Goal: Task Accomplishment & Management: Use online tool/utility

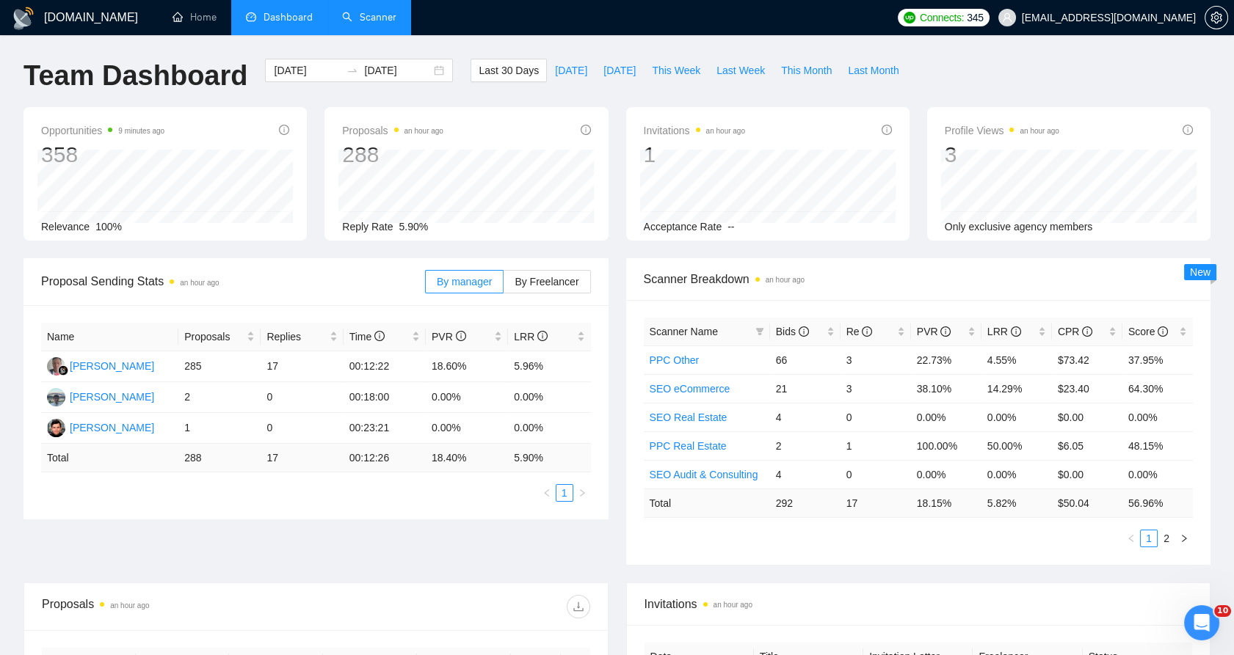
click at [358, 12] on link "Scanner" at bounding box center [369, 17] width 54 height 12
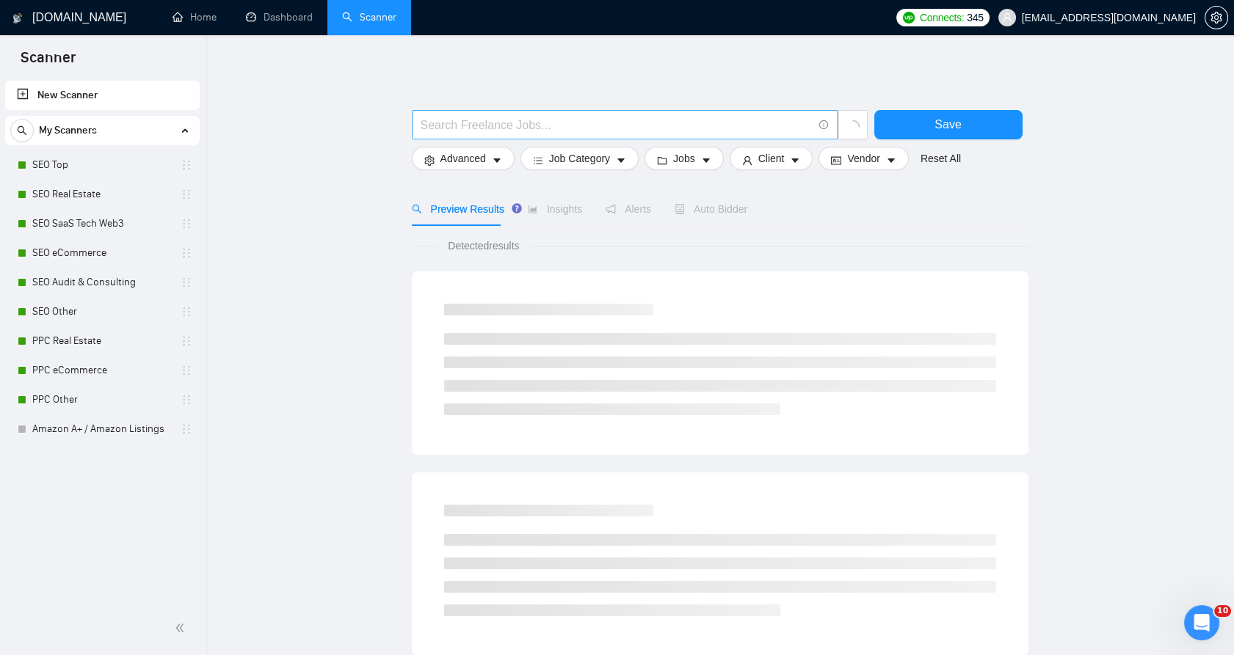
click at [506, 123] on input "text" at bounding box center [616, 125] width 392 height 18
paste input "SEO Specialist Needed for Schema Review"
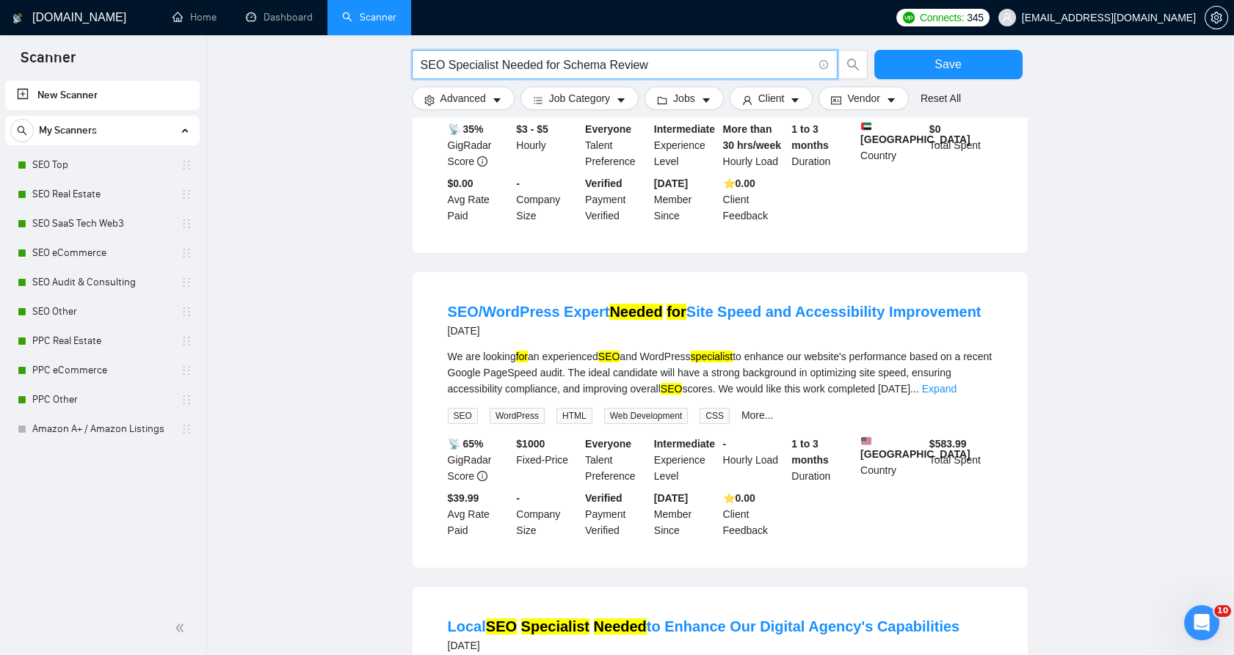
scroll to position [1060, 0]
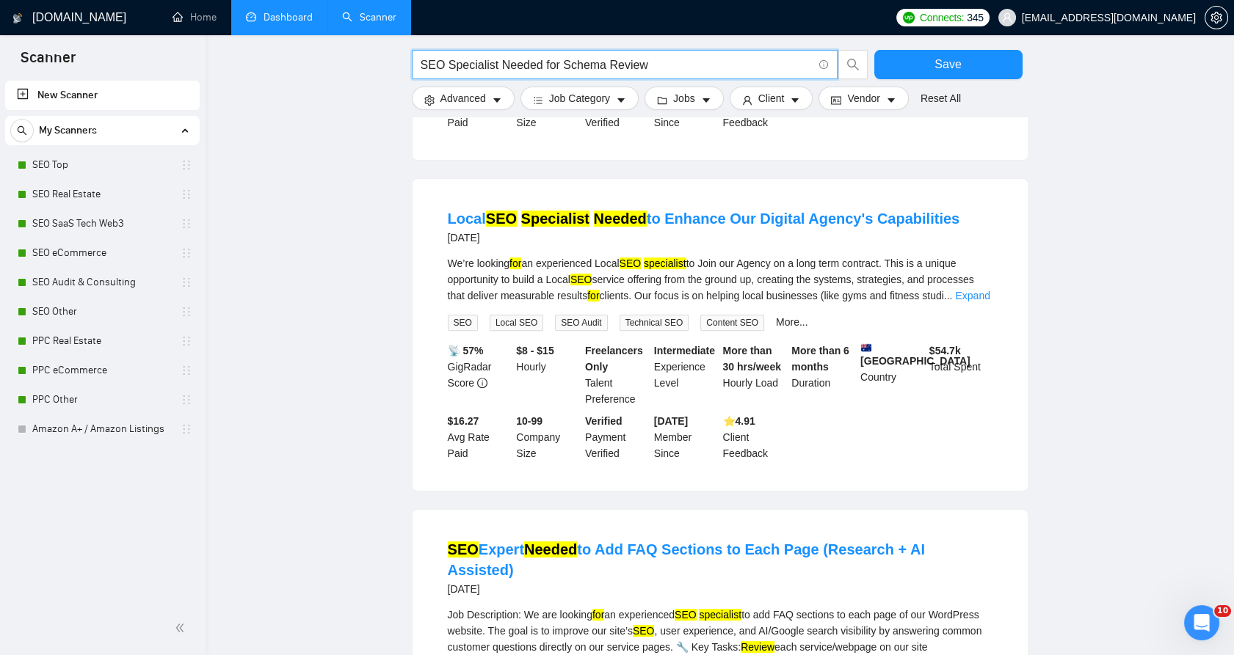
type input "SEO Specialist Needed for Schema Review"
click at [266, 23] on link "Dashboard" at bounding box center [279, 17] width 67 height 12
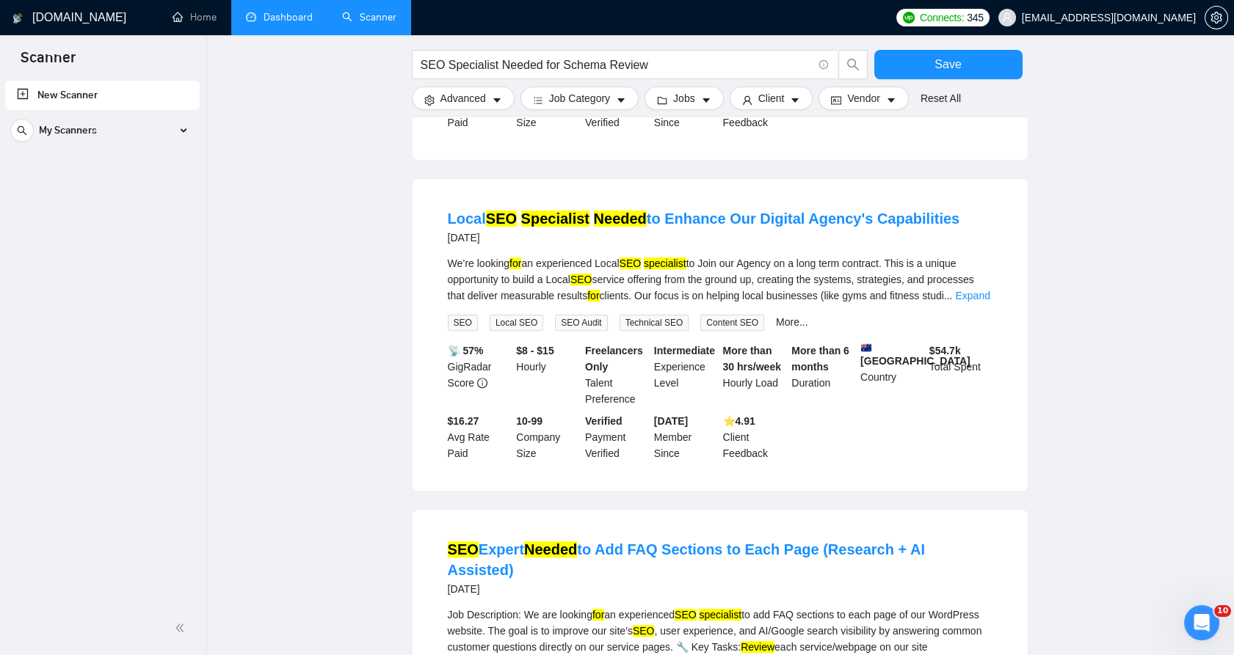
click at [294, 15] on link "Dashboard" at bounding box center [279, 17] width 67 height 12
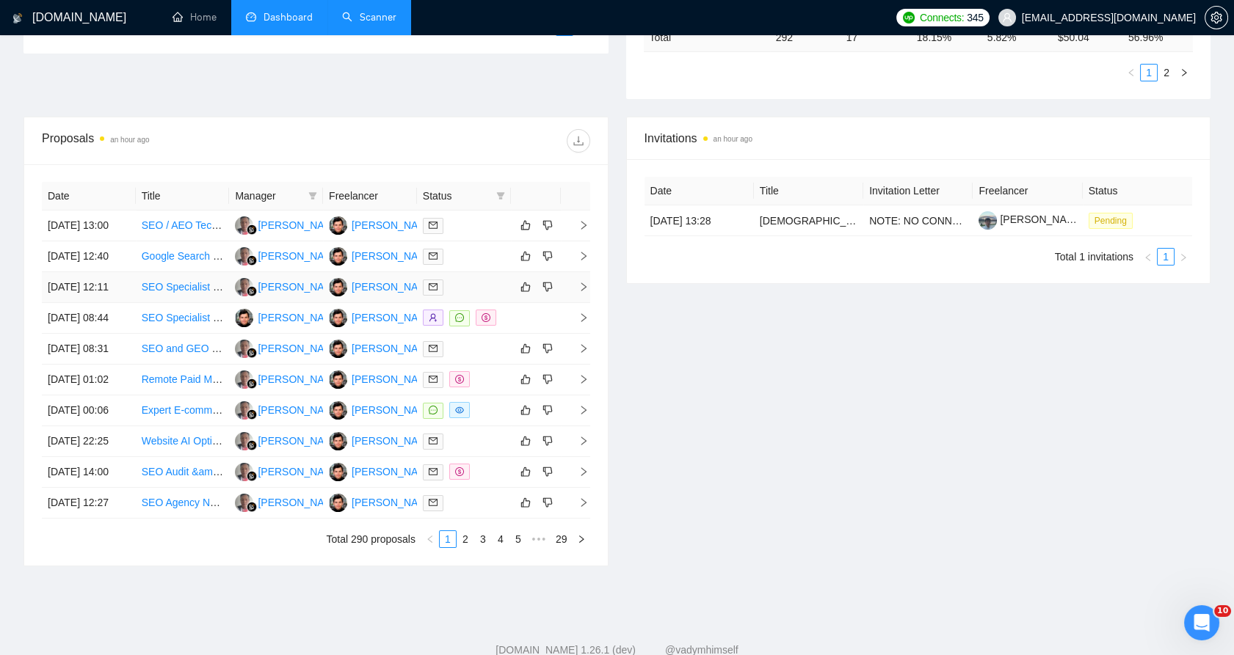
scroll to position [467, 0]
click at [493, 190] on div "Status" at bounding box center [464, 195] width 82 height 16
click at [500, 194] on icon "filter" at bounding box center [500, 195] width 8 height 7
click at [458, 225] on span "Chat" at bounding box center [454, 223] width 28 height 12
click at [639, 352] on div "Invitations an hour ago Date Title Invitation Letter Freelancer Status [DATE] 1…" at bounding box center [918, 341] width 602 height 450
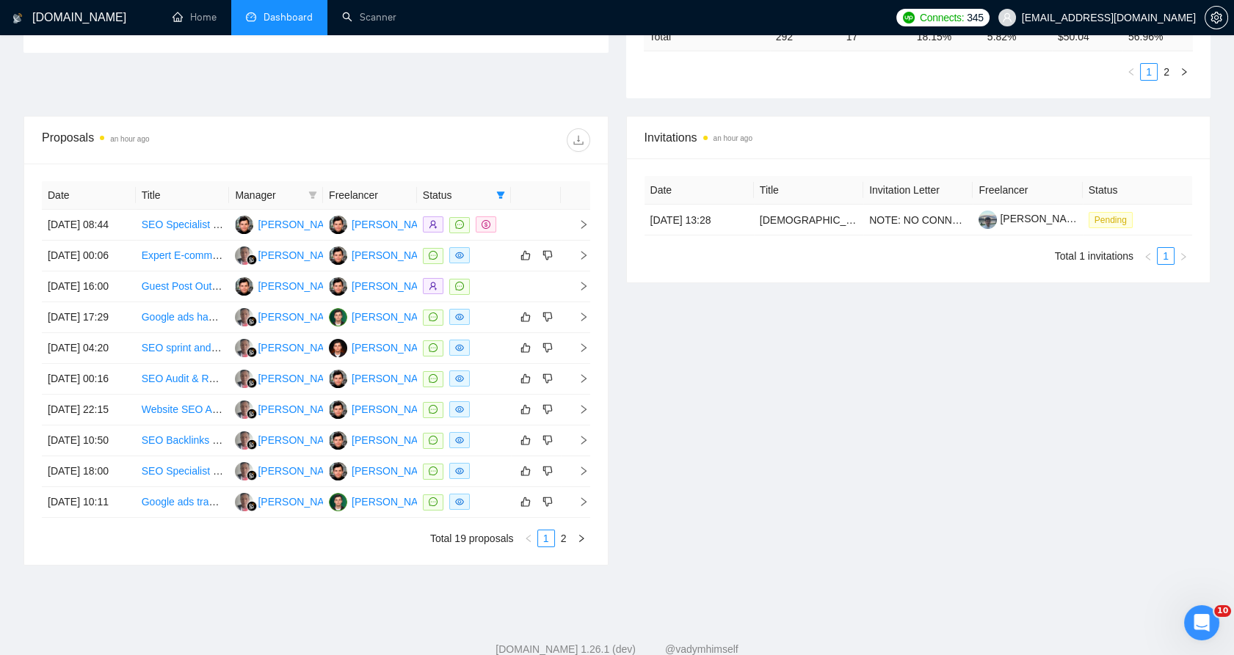
click at [64, 191] on th "Date" at bounding box center [89, 195] width 94 height 29
click at [60, 188] on th "Date" at bounding box center [89, 195] width 94 height 29
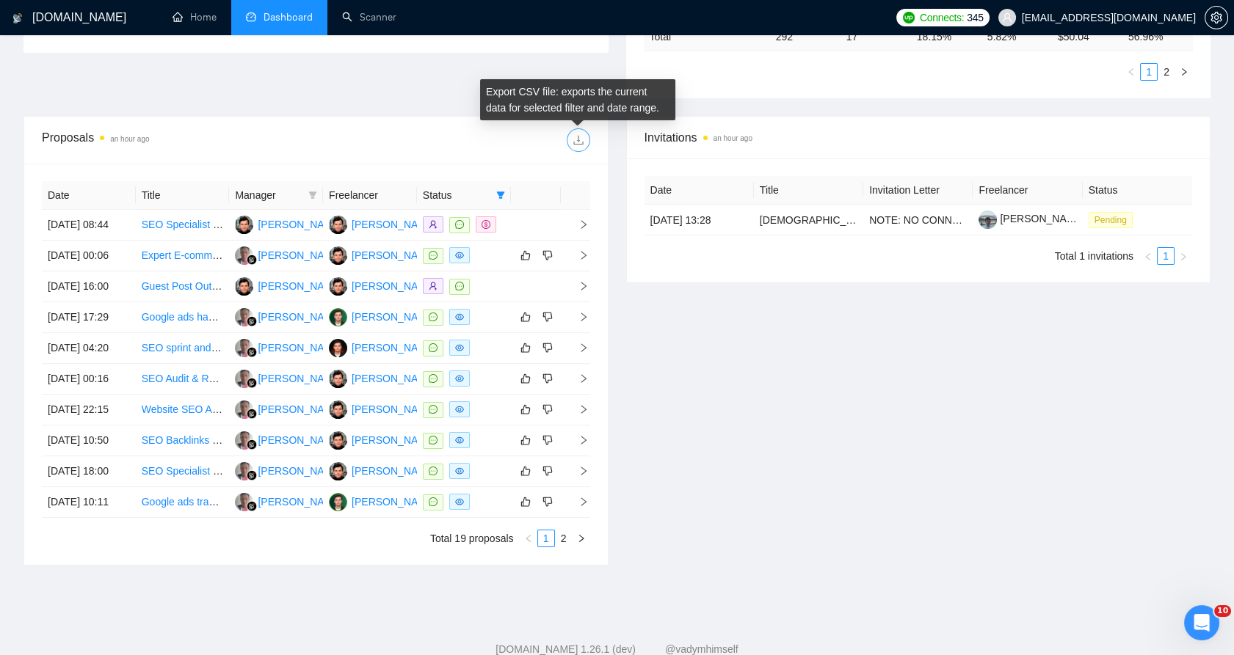
click at [579, 137] on icon "download" at bounding box center [578, 140] width 12 height 12
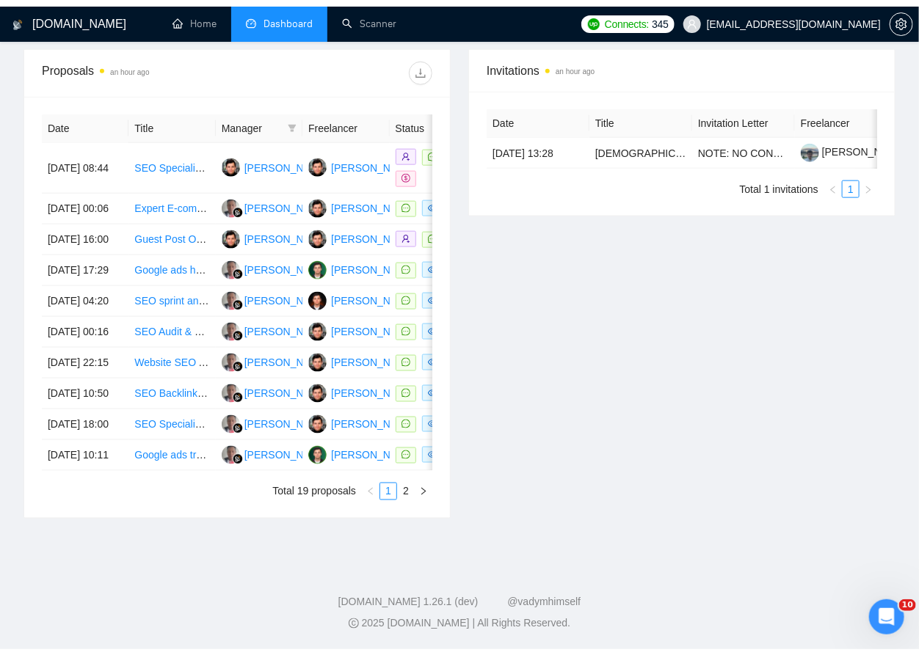
scroll to position [498, 0]
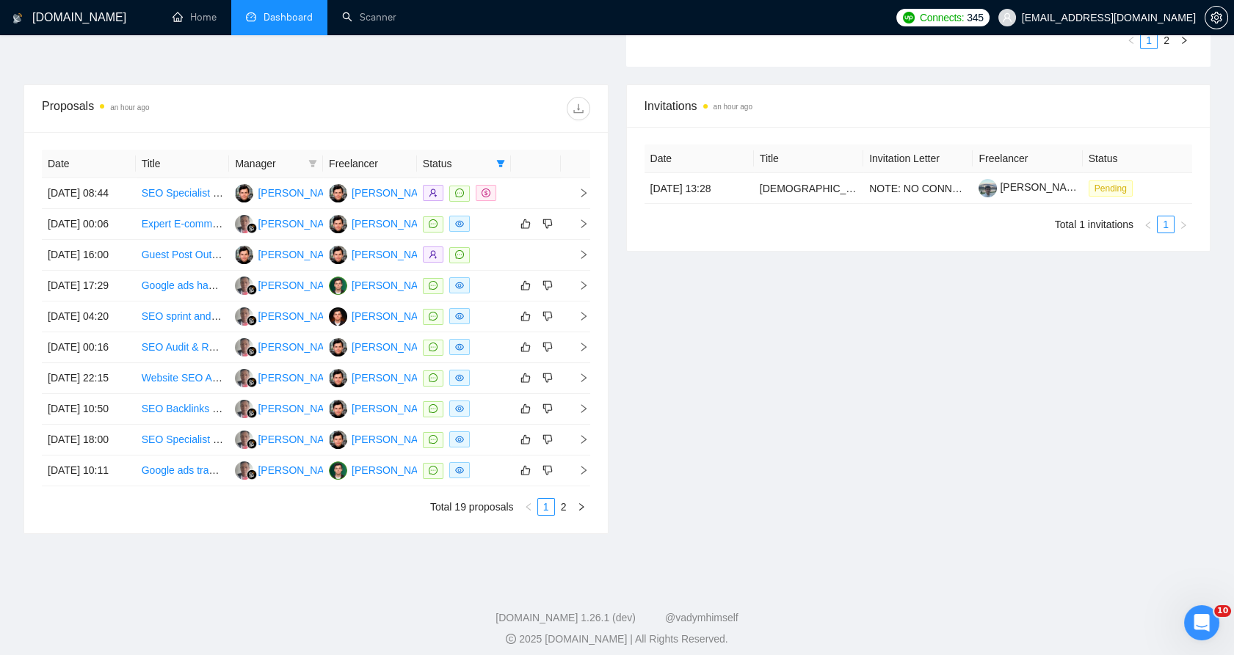
click at [489, 165] on div "Status" at bounding box center [464, 164] width 82 height 16
click at [500, 160] on icon "filter" at bounding box center [500, 163] width 8 height 7
click at [462, 195] on span "Chat" at bounding box center [454, 192] width 28 height 12
checkbox input "false"
click at [478, 106] on div at bounding box center [453, 108] width 274 height 23
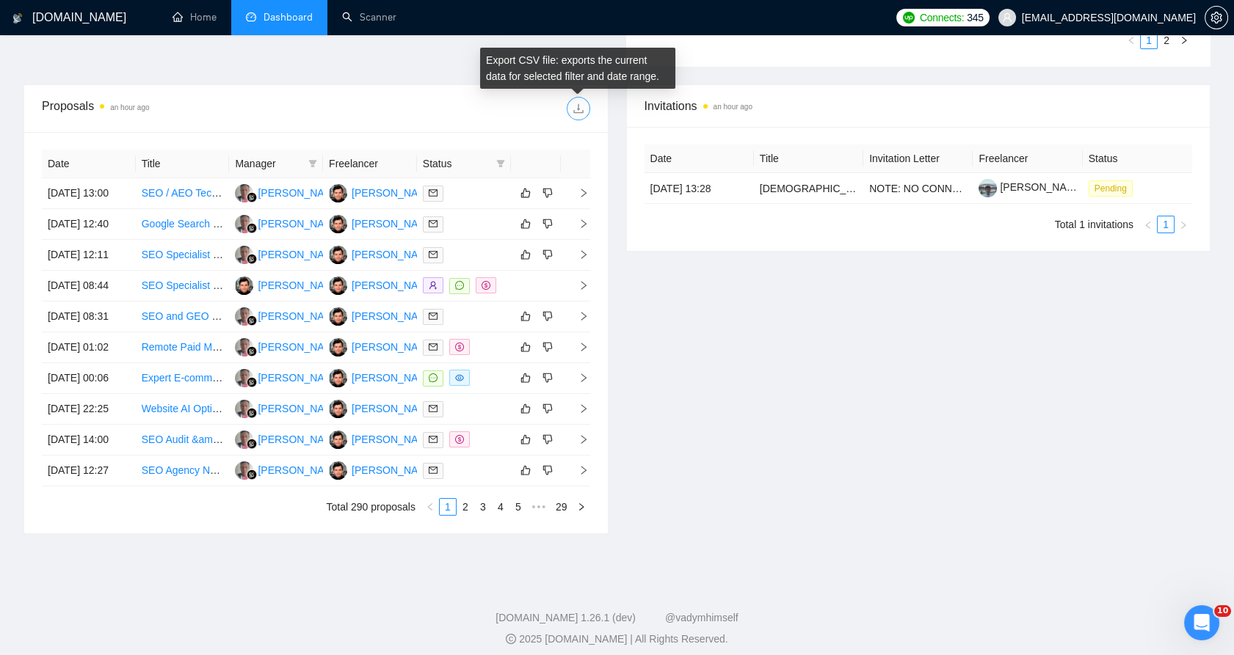
click at [581, 112] on icon "download" at bounding box center [578, 109] width 12 height 12
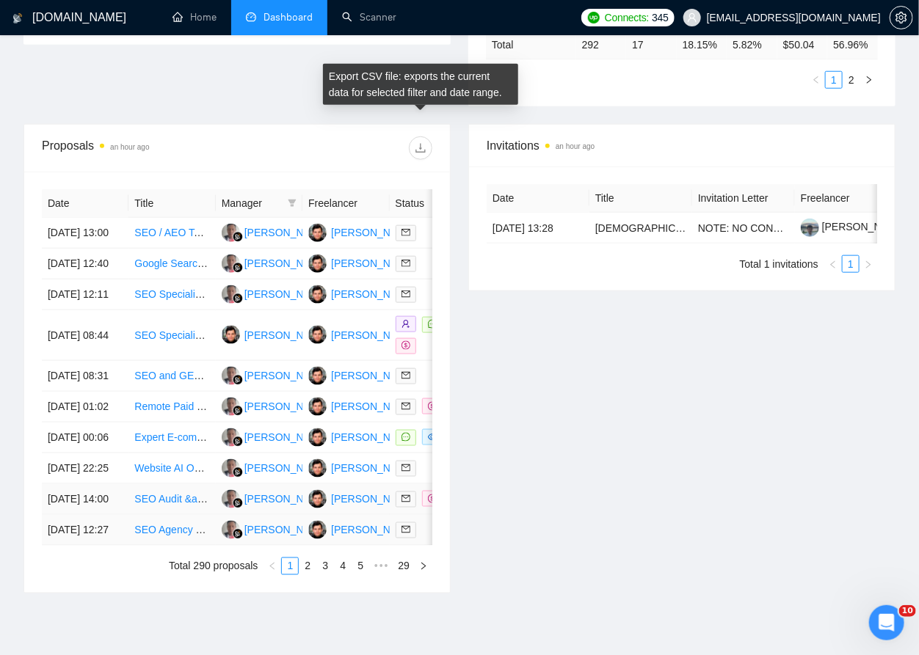
scroll to position [661, 0]
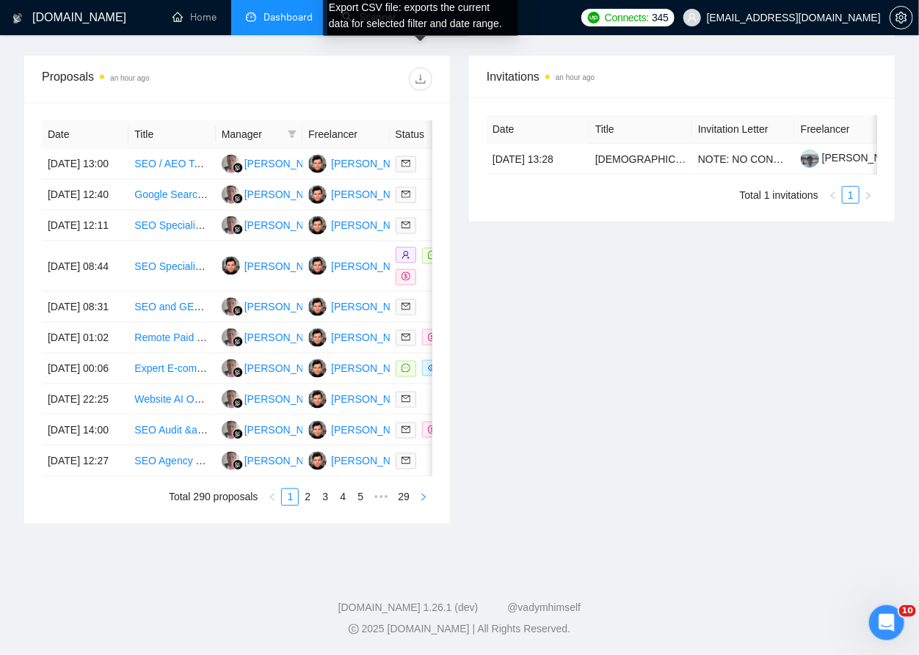
click at [420, 502] on icon "right" at bounding box center [423, 497] width 9 height 9
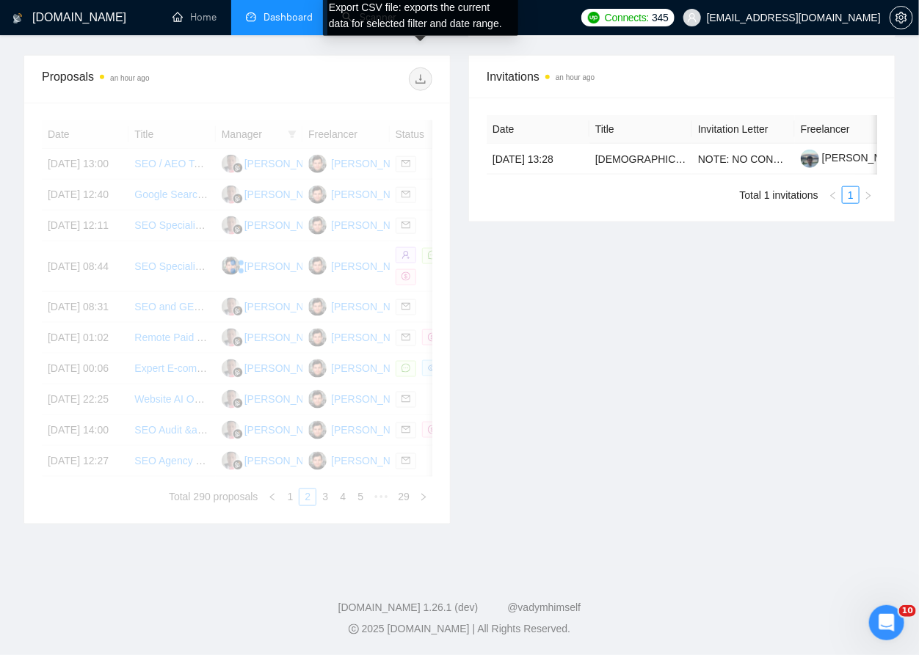
click at [404, 506] on div "Date Title Manager Freelancer Status [DATE] 13:00 SEO / AEO Technical Analysis …" at bounding box center [237, 313] width 390 height 386
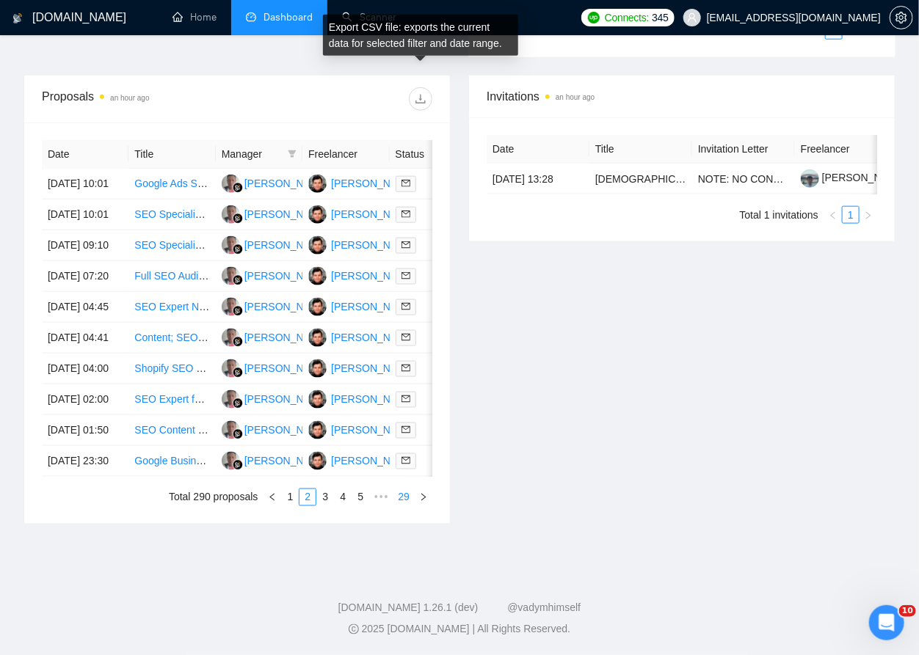
click at [402, 506] on link "29" at bounding box center [403, 497] width 21 height 16
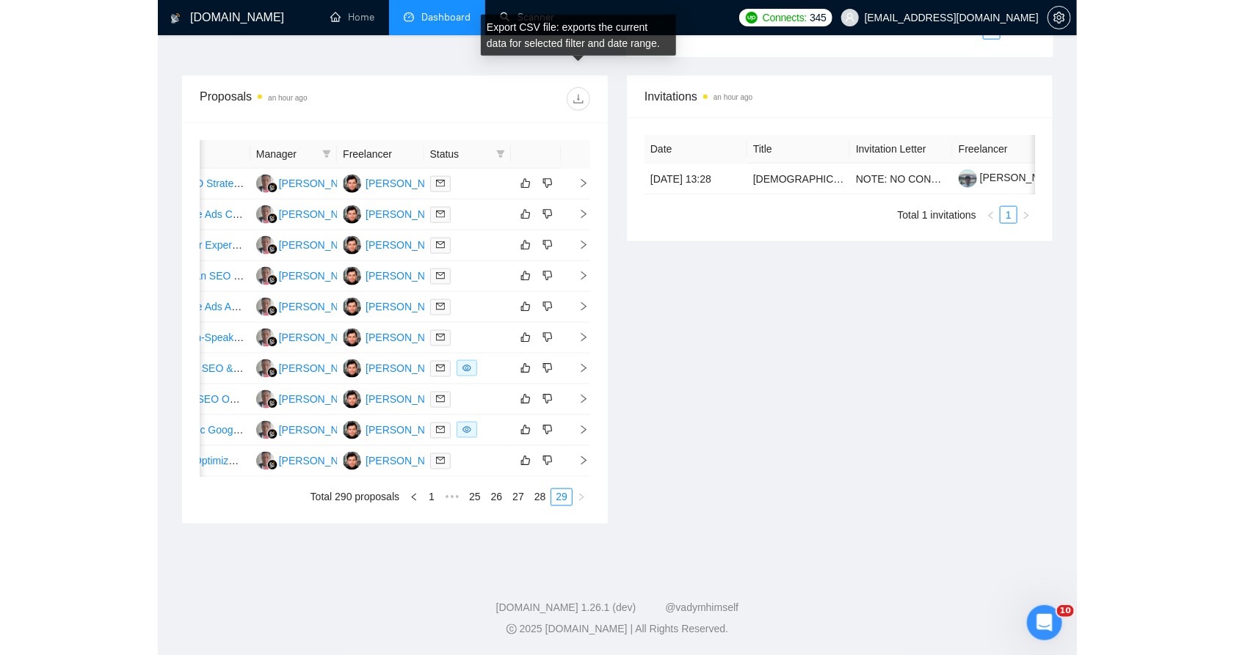
scroll to position [0, 0]
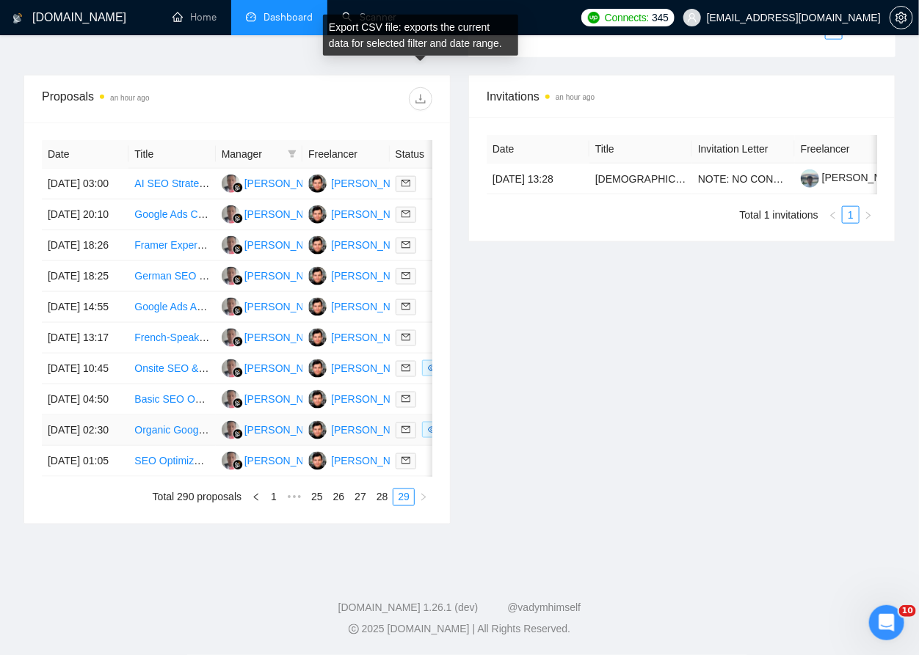
click at [580, 465] on div "Invitations an hour ago Date Title Invitation Letter Freelancer Status [DATE] 1…" at bounding box center [681, 300] width 445 height 450
